Goal: Task Accomplishment & Management: Use online tool/utility

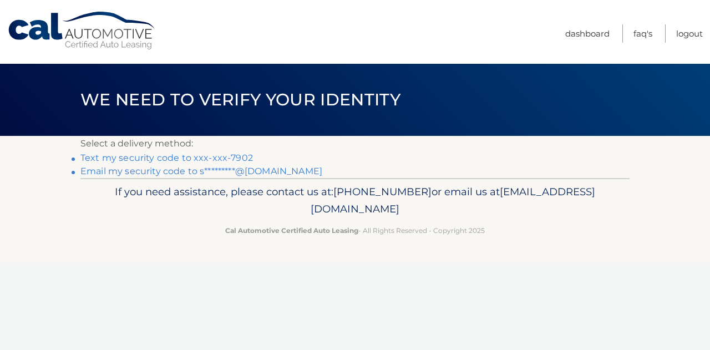
click at [239, 160] on link "Text my security code to xxx-xxx-7902" at bounding box center [166, 158] width 173 height 11
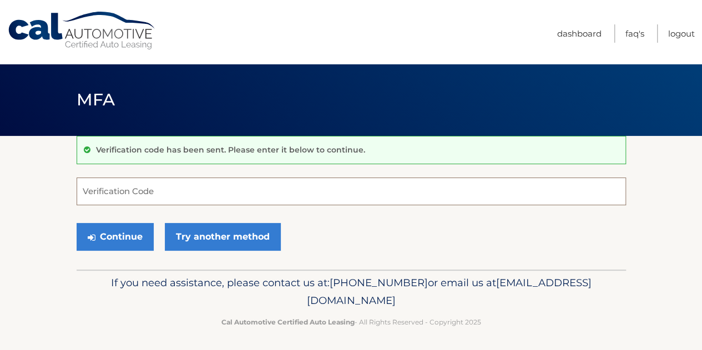
click at [216, 189] on input "Verification Code" at bounding box center [351, 192] width 549 height 28
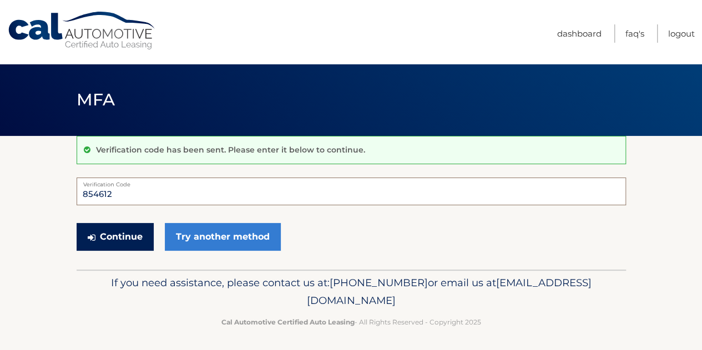
type input "854612"
click at [118, 242] on button "Continue" at bounding box center [115, 237] width 77 height 28
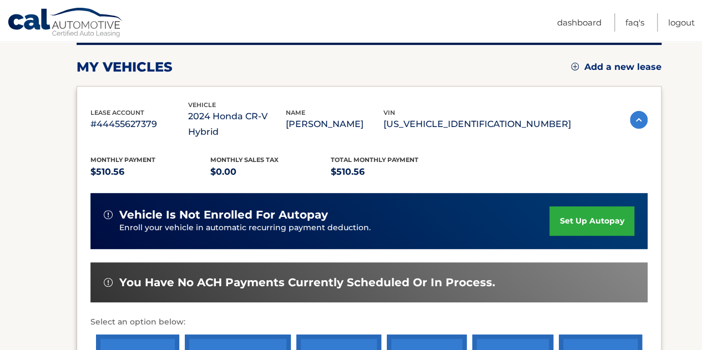
scroll to position [166, 0]
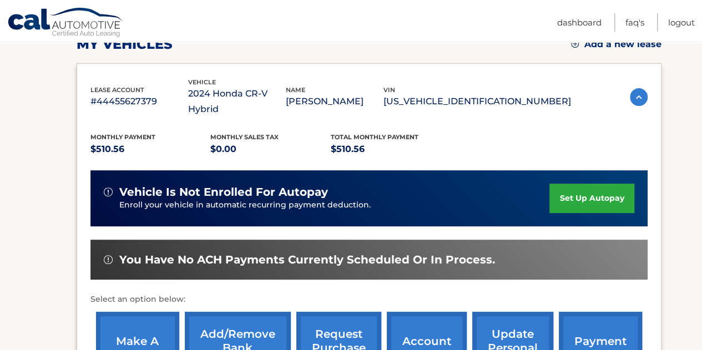
click at [118, 331] on link "make a payment" at bounding box center [137, 348] width 83 height 73
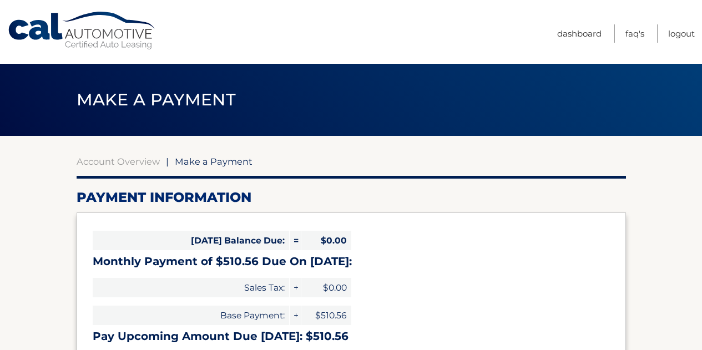
select select "ZjUwOWMxNjctZGI3Mi00MDQwLTg1MjMtNzVjYzEzOWU4YTcz"
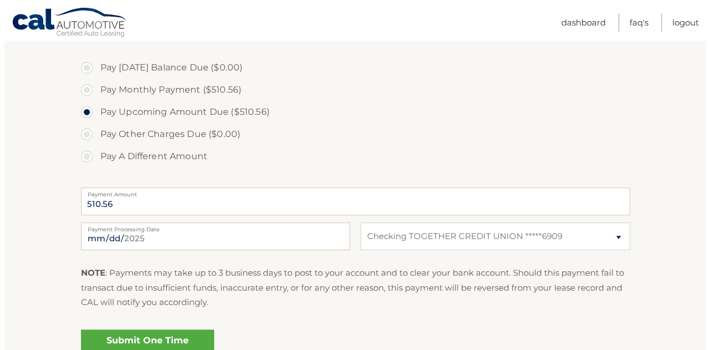
scroll to position [333, 0]
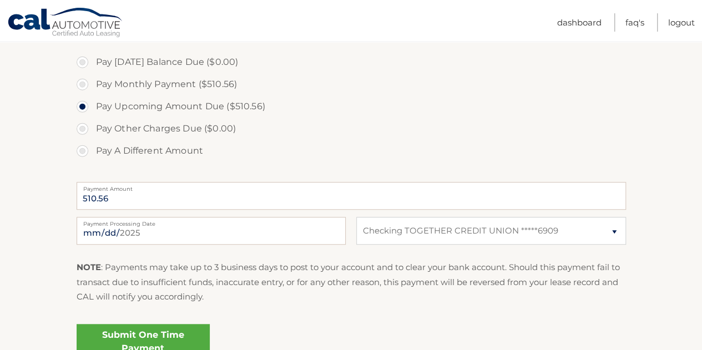
click at [78, 83] on label "Pay Monthly Payment ($510.56)" at bounding box center [351, 84] width 549 height 22
click at [81, 83] on input "Pay Monthly Payment ($510.56)" at bounding box center [86, 82] width 11 height 18
radio input "true"
click at [141, 331] on link "Submit One Time Payment" at bounding box center [143, 342] width 133 height 36
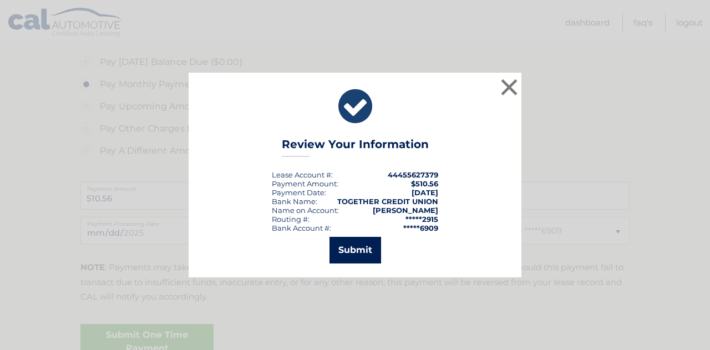
click at [345, 240] on button "Submit" at bounding box center [356, 250] width 52 height 27
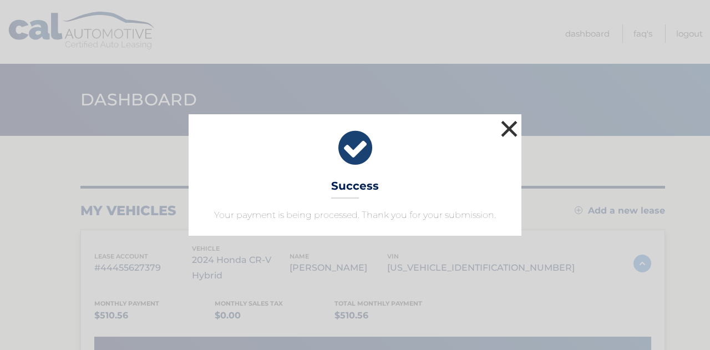
click at [512, 129] on button "×" at bounding box center [509, 129] width 22 height 22
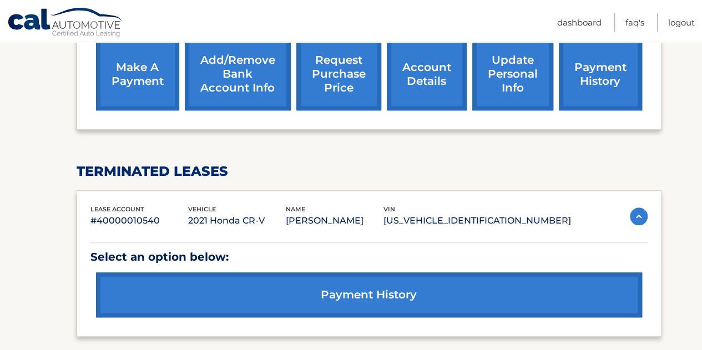
scroll to position [537, 0]
